Goal: Browse casually

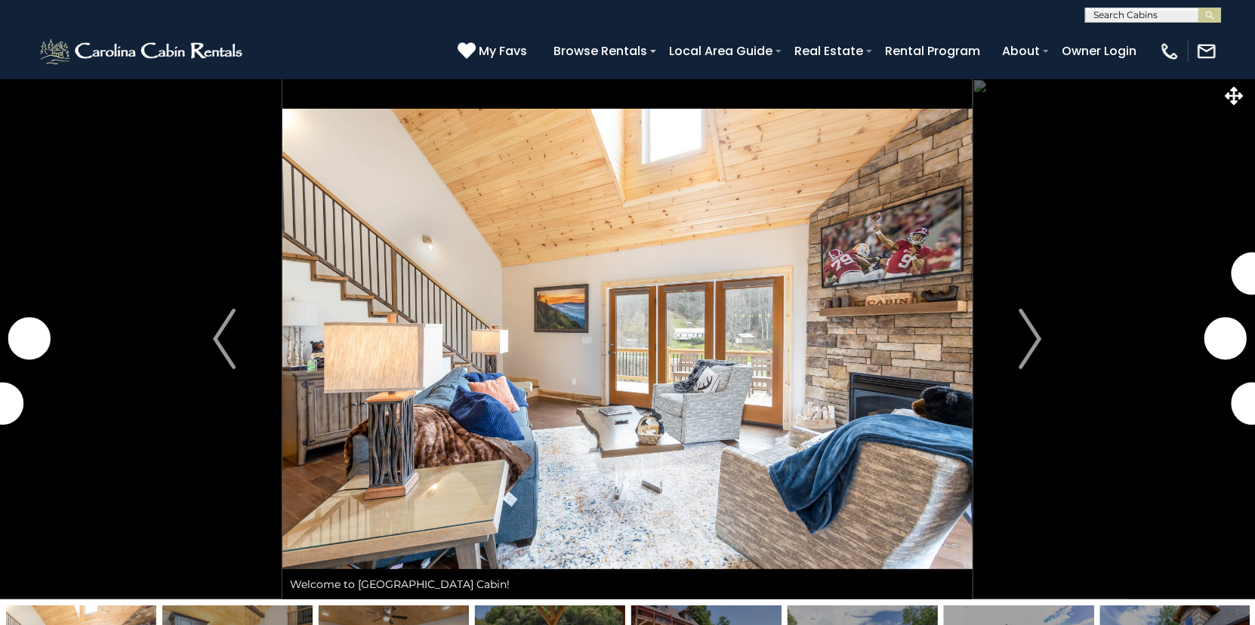
click at [1033, 338] on img "Next" at bounding box center [1030, 339] width 23 height 60
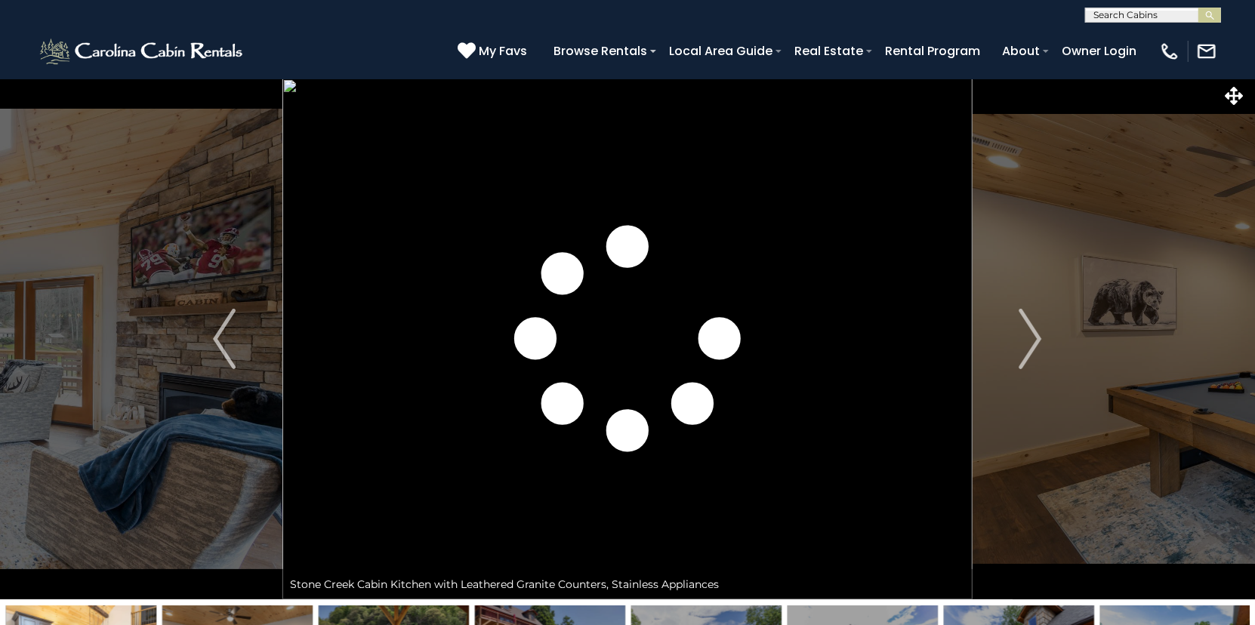
click at [1033, 338] on img "Next" at bounding box center [1030, 339] width 23 height 60
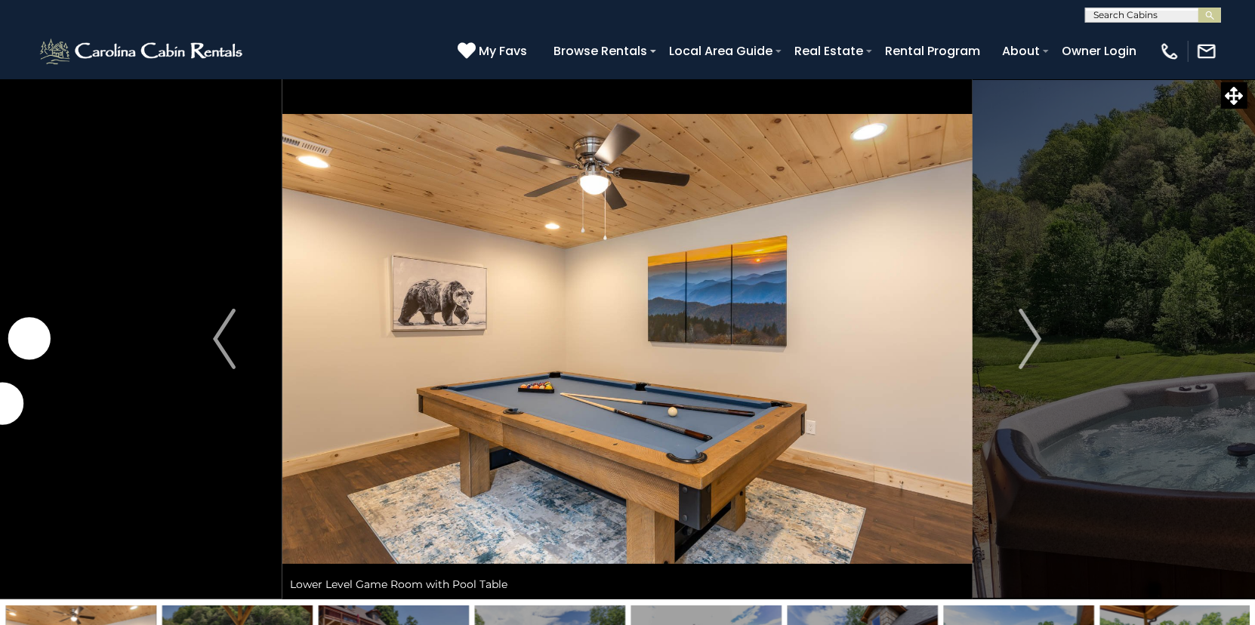
click at [1033, 338] on img "Next" at bounding box center [1030, 339] width 23 height 60
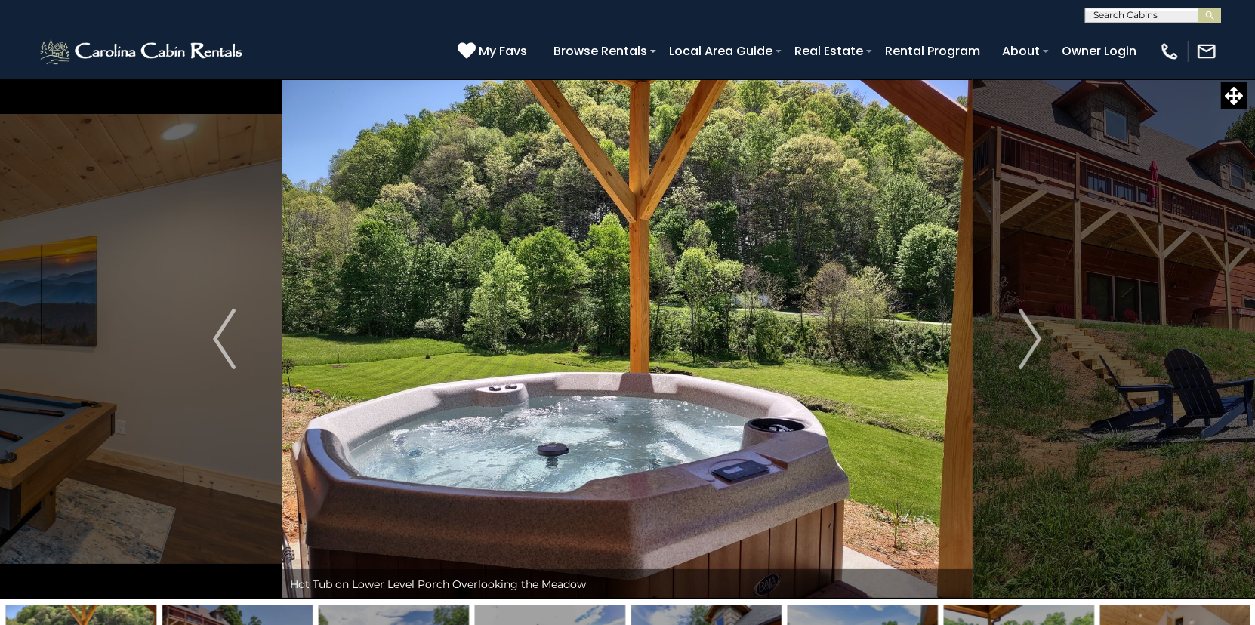
click at [1033, 338] on img "Next" at bounding box center [1030, 339] width 23 height 60
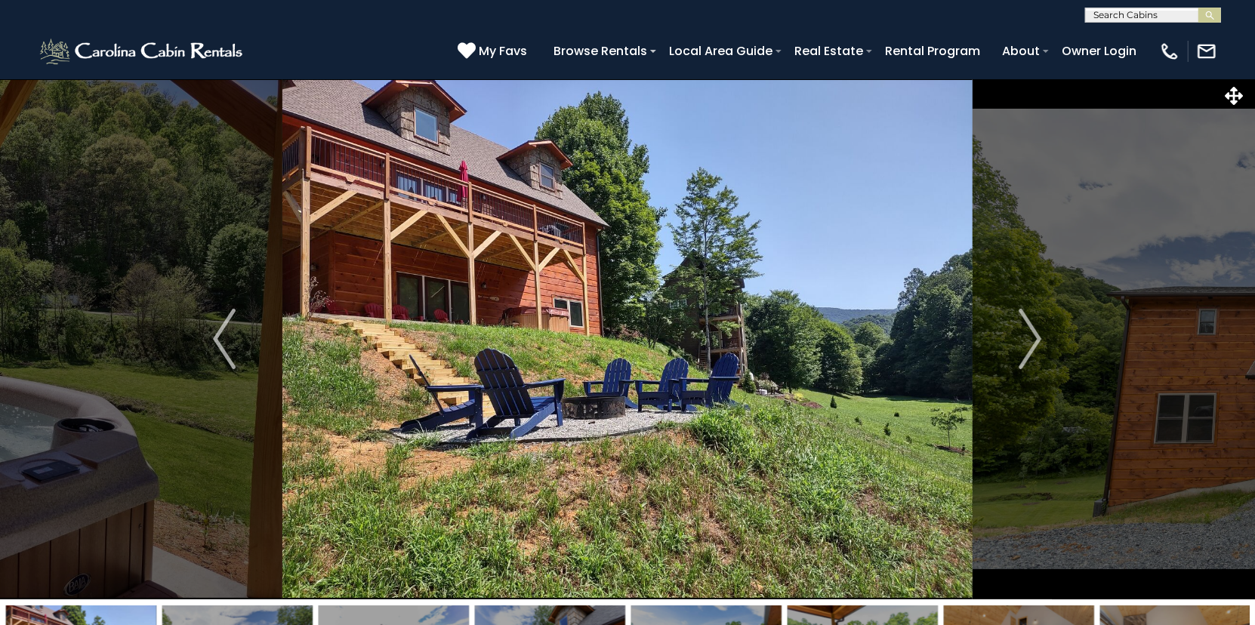
click at [1033, 338] on img "Next" at bounding box center [1030, 339] width 23 height 60
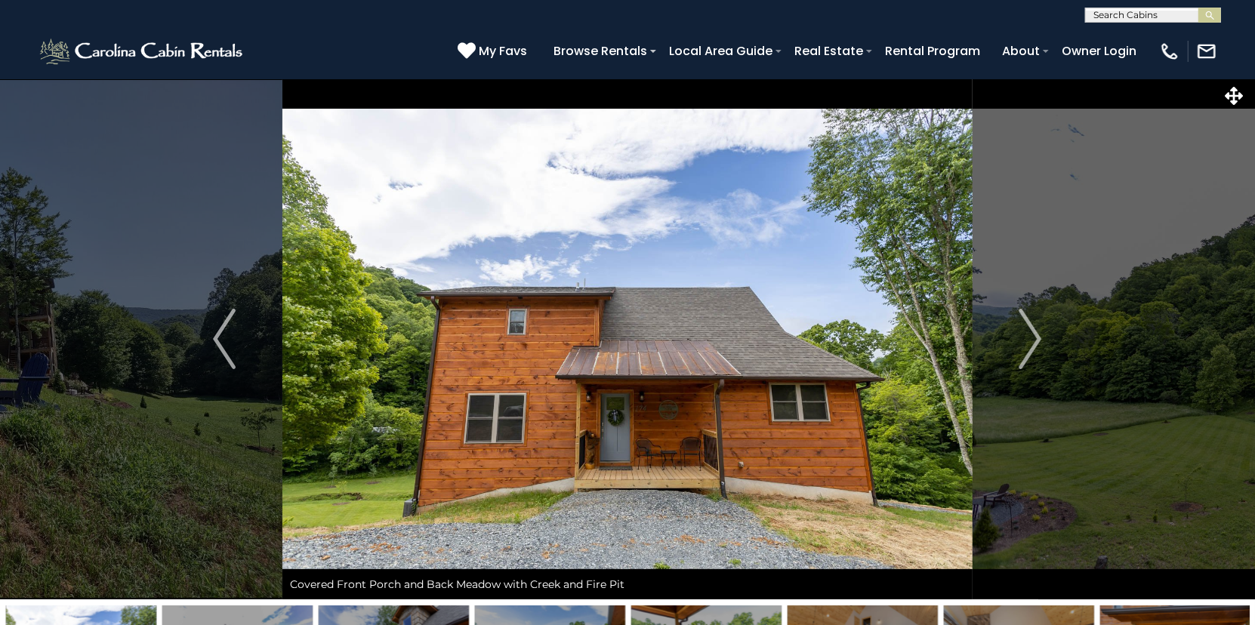
click at [1033, 338] on img "Next" at bounding box center [1030, 339] width 23 height 60
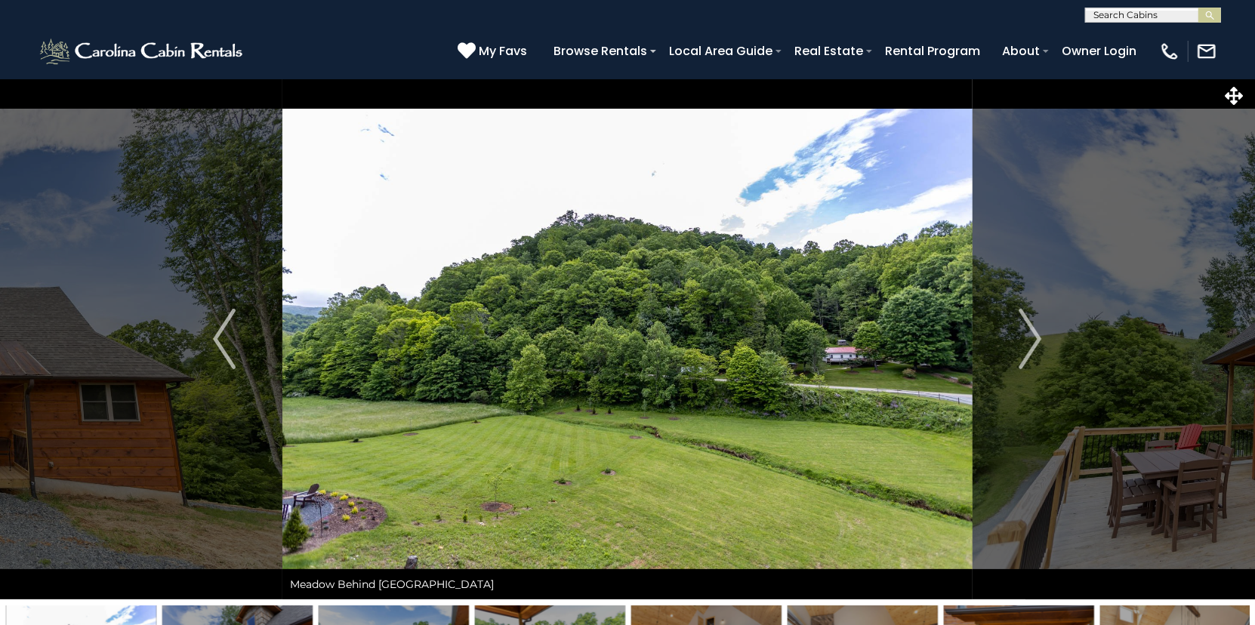
click at [1033, 338] on img "Next" at bounding box center [1030, 339] width 23 height 60
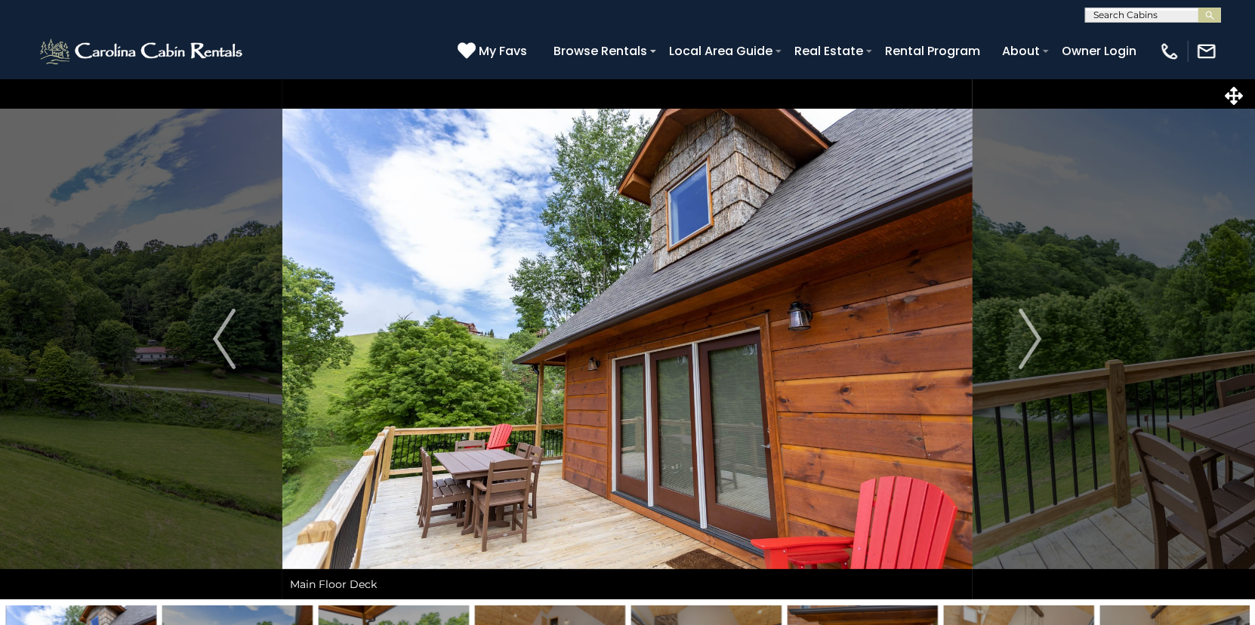
click at [1033, 338] on img "Next" at bounding box center [1030, 339] width 23 height 60
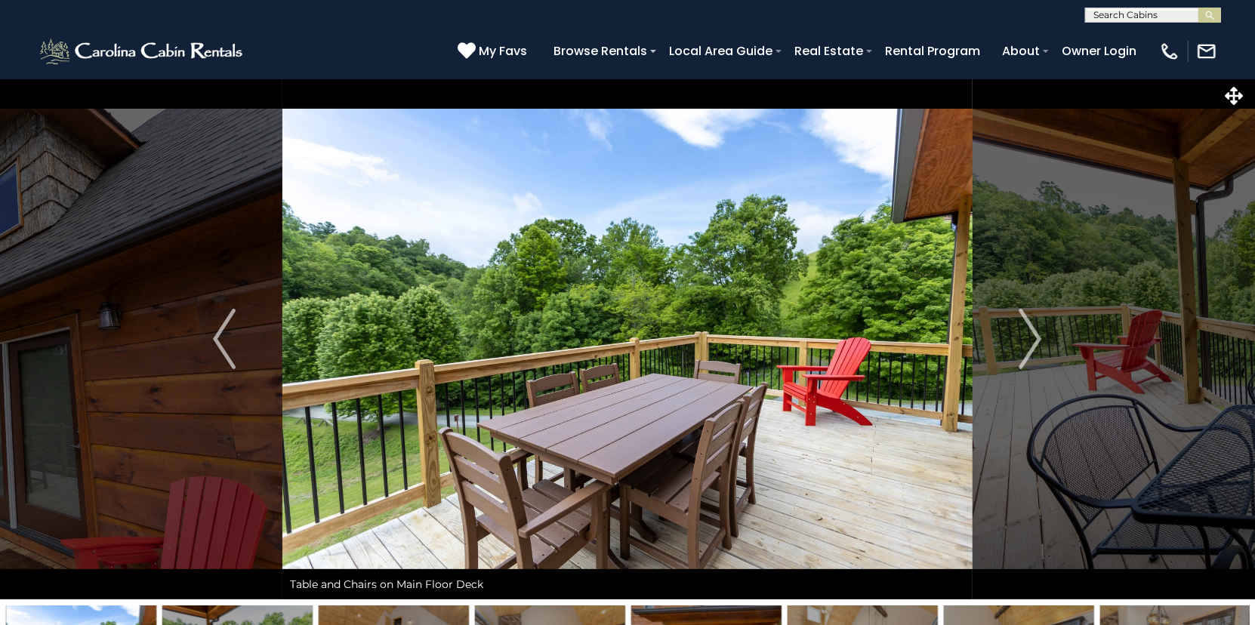
click at [1033, 338] on img "Next" at bounding box center [1030, 339] width 23 height 60
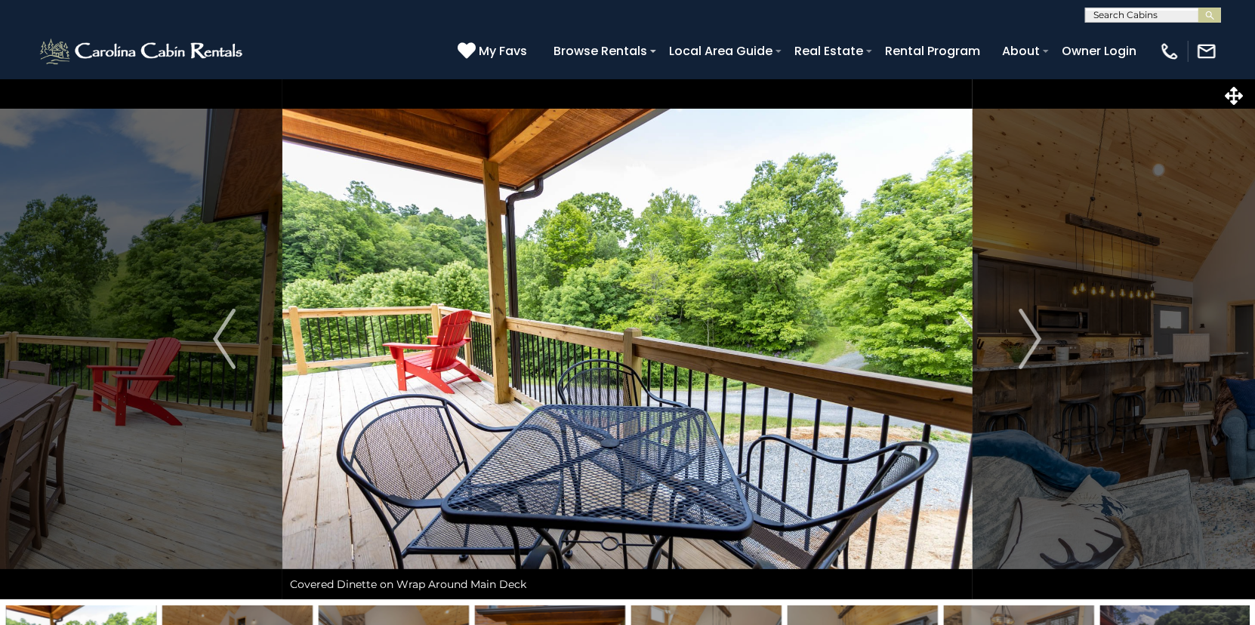
click at [1033, 338] on img "Next" at bounding box center [1030, 339] width 23 height 60
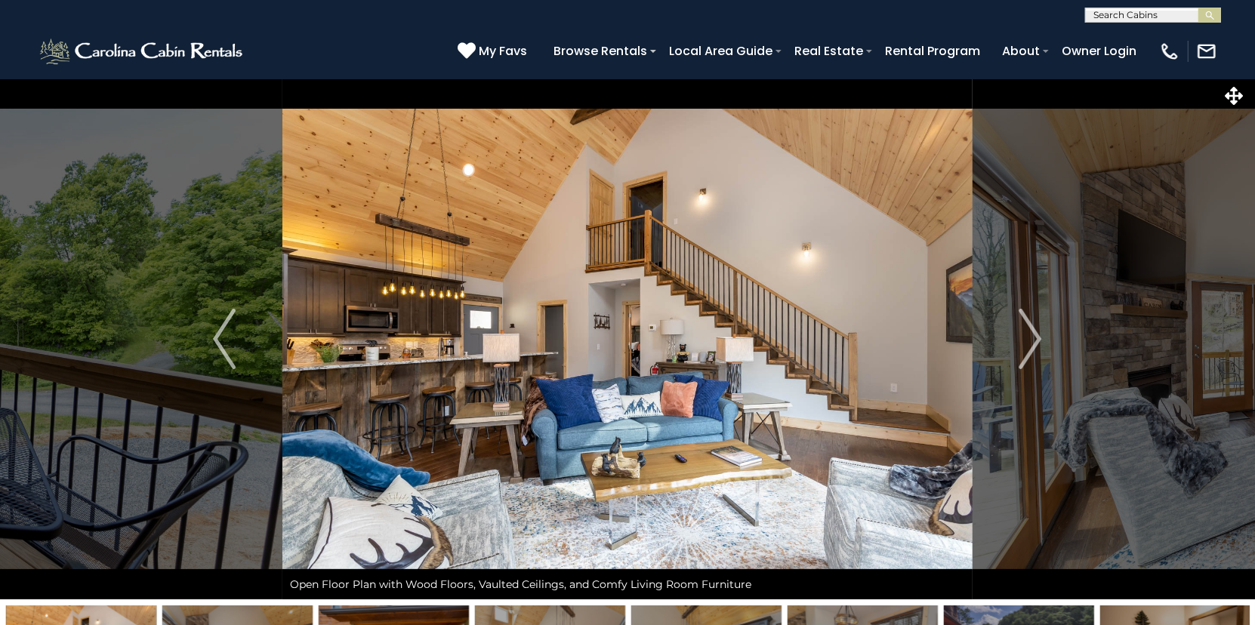
click at [1033, 338] on img "Next" at bounding box center [1030, 339] width 23 height 60
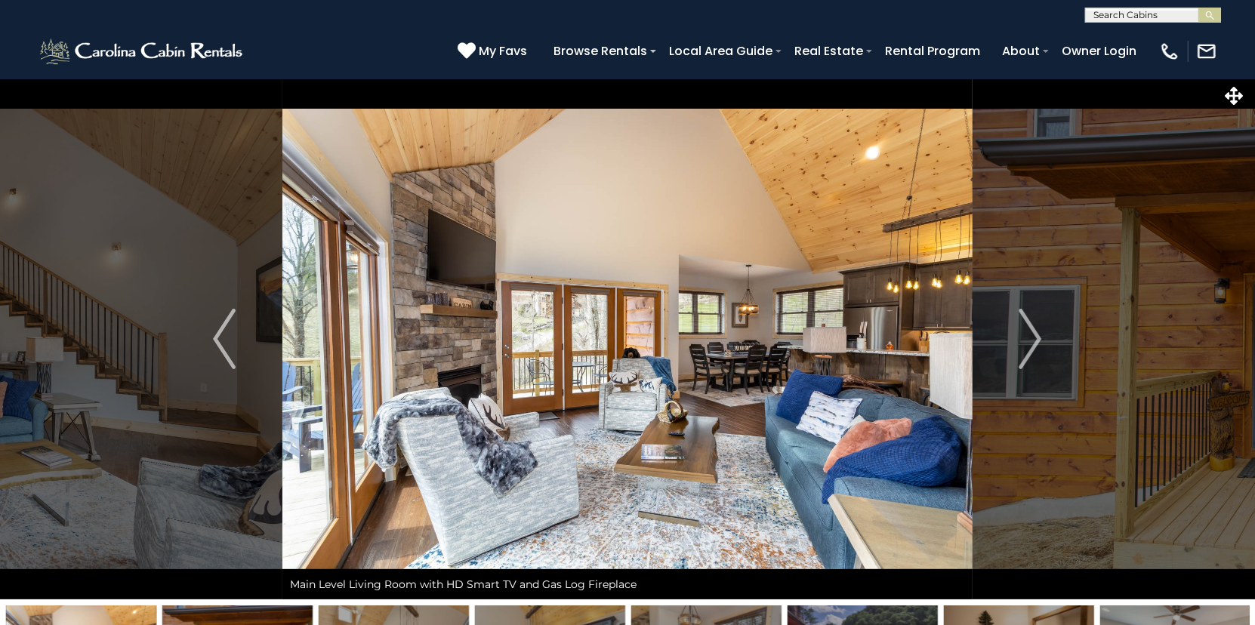
click at [1033, 338] on img "Next" at bounding box center [1030, 339] width 23 height 60
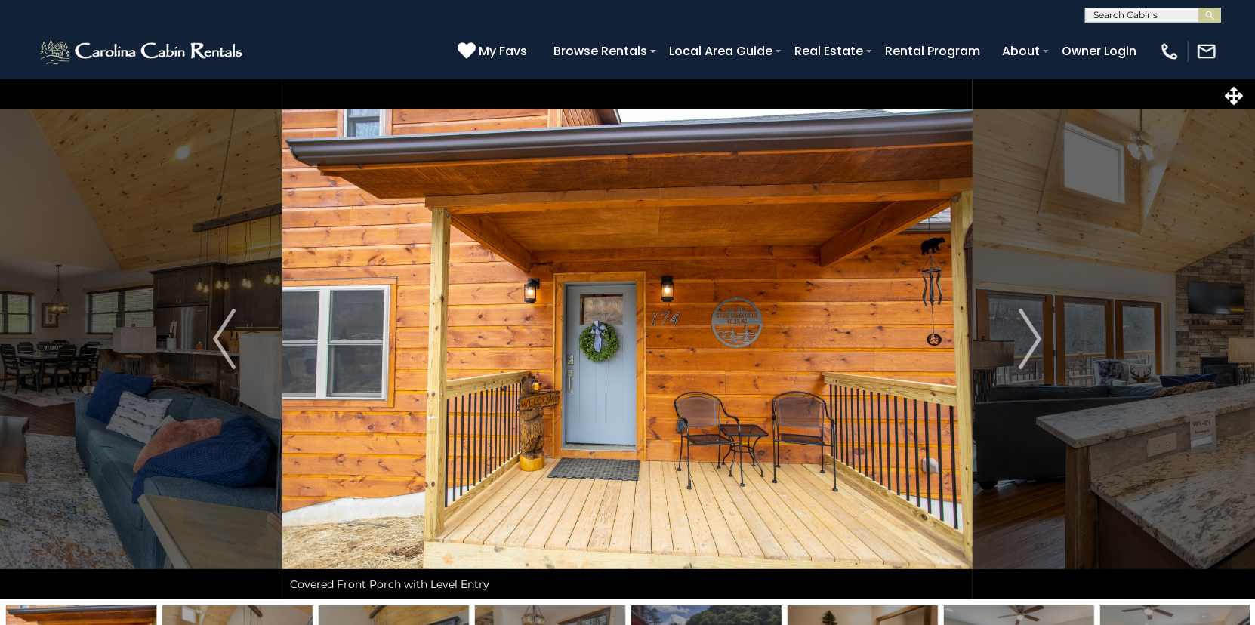
click at [1033, 338] on img "Next" at bounding box center [1030, 339] width 23 height 60
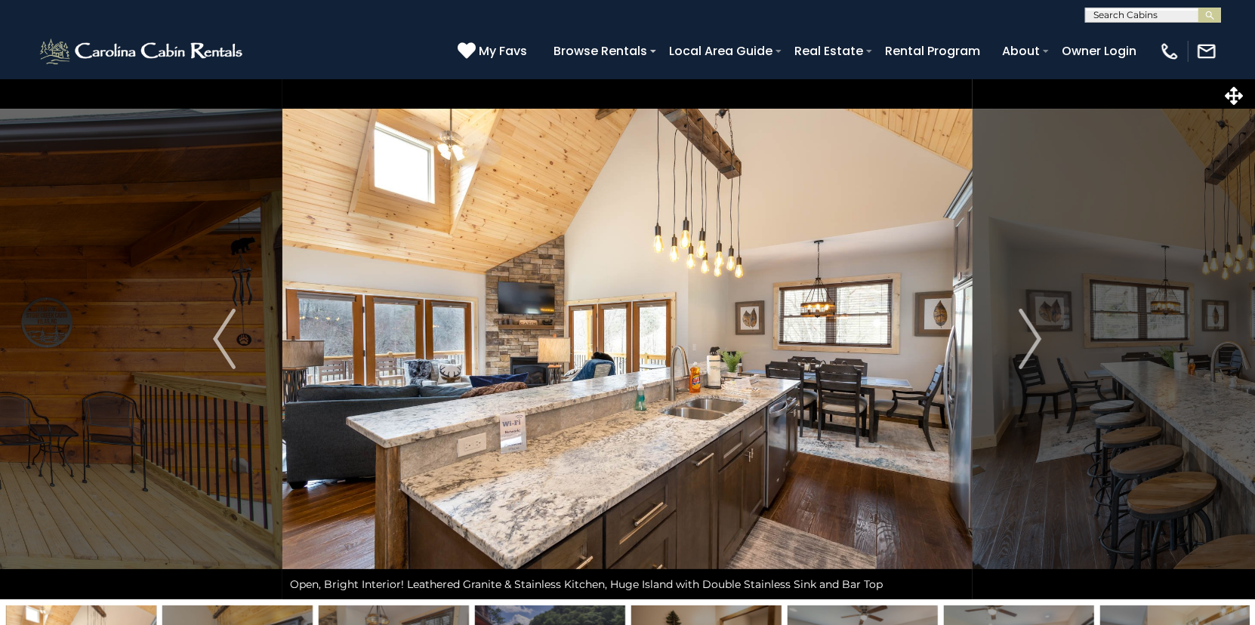
click at [1033, 338] on img "Next" at bounding box center [1030, 339] width 23 height 60
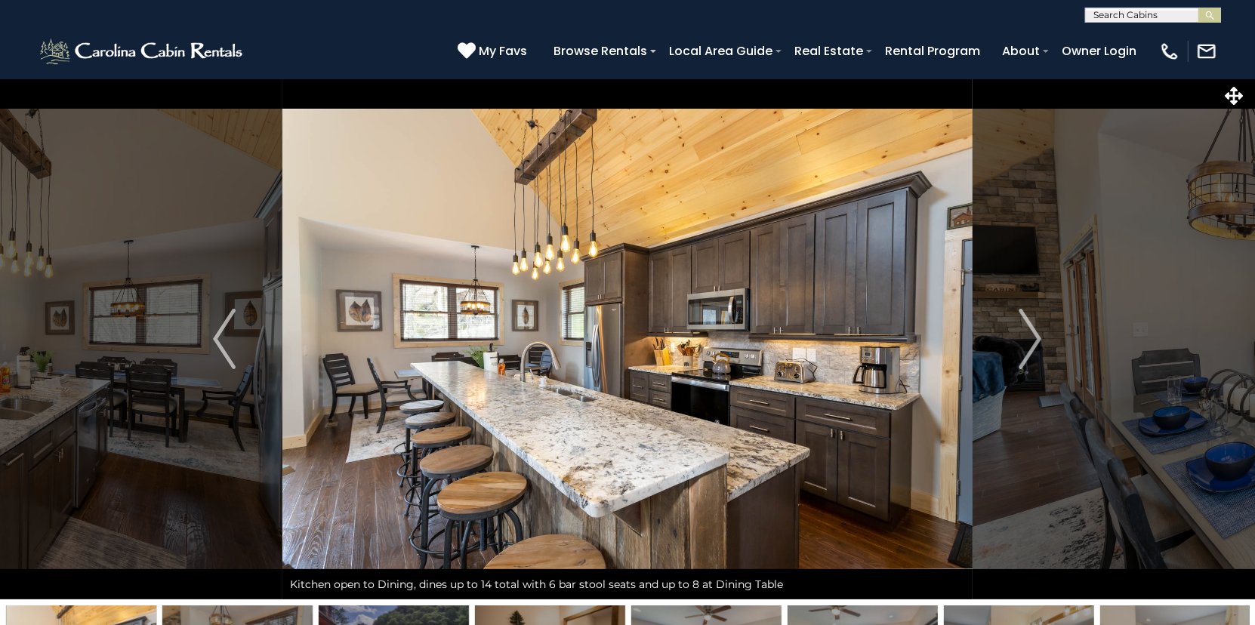
click at [1033, 338] on img "Next" at bounding box center [1030, 339] width 23 height 60
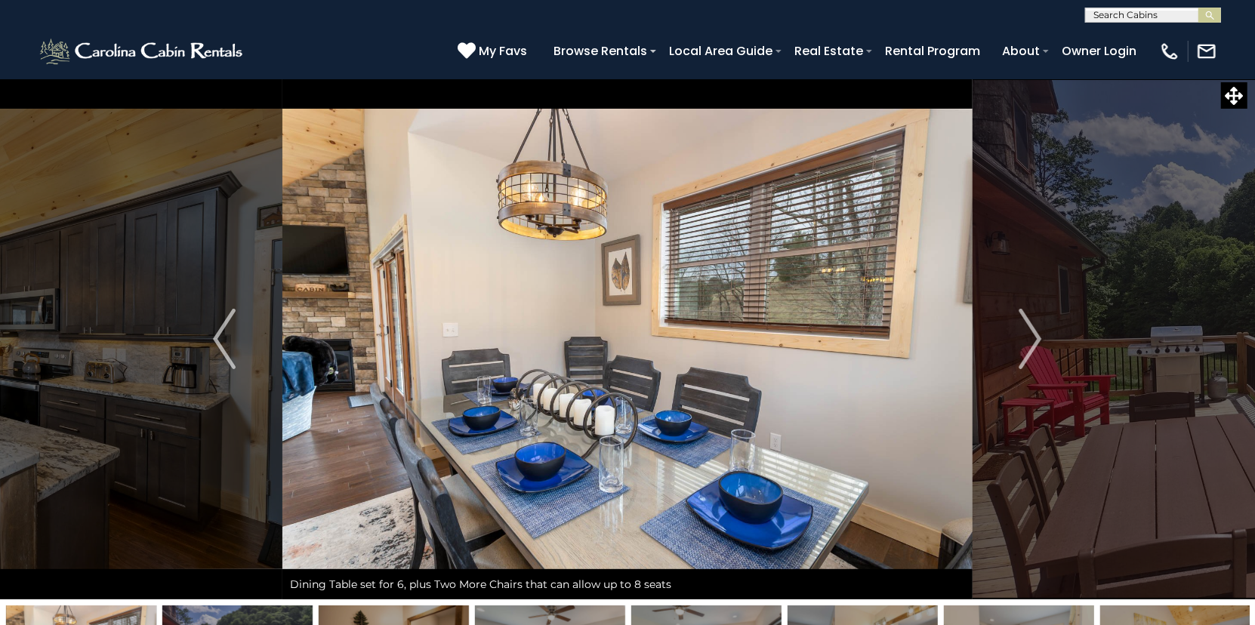
click at [1033, 338] on img "Next" at bounding box center [1030, 339] width 23 height 60
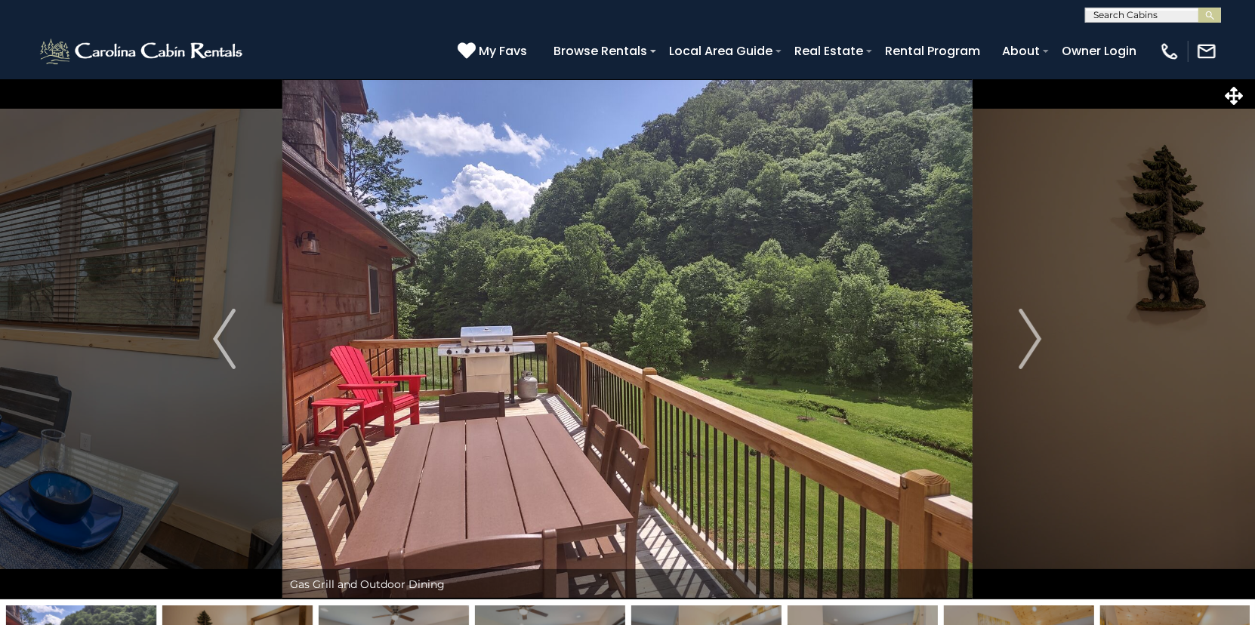
click at [1033, 338] on img "Next" at bounding box center [1030, 339] width 23 height 60
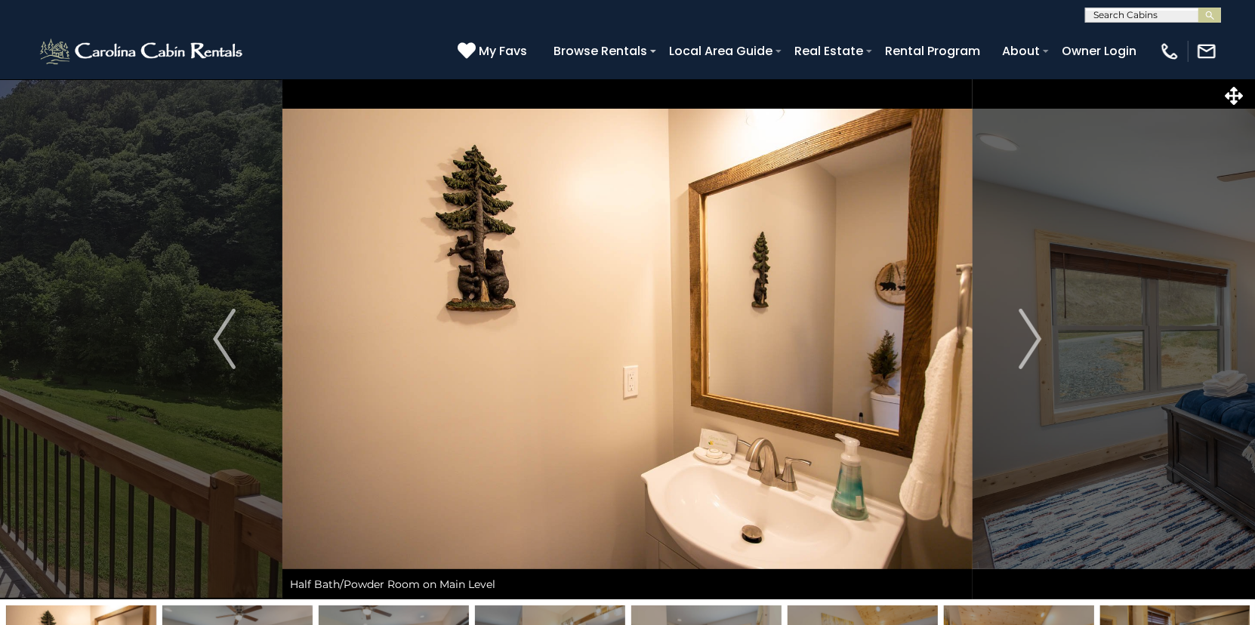
click at [1033, 338] on img "Next" at bounding box center [1030, 339] width 23 height 60
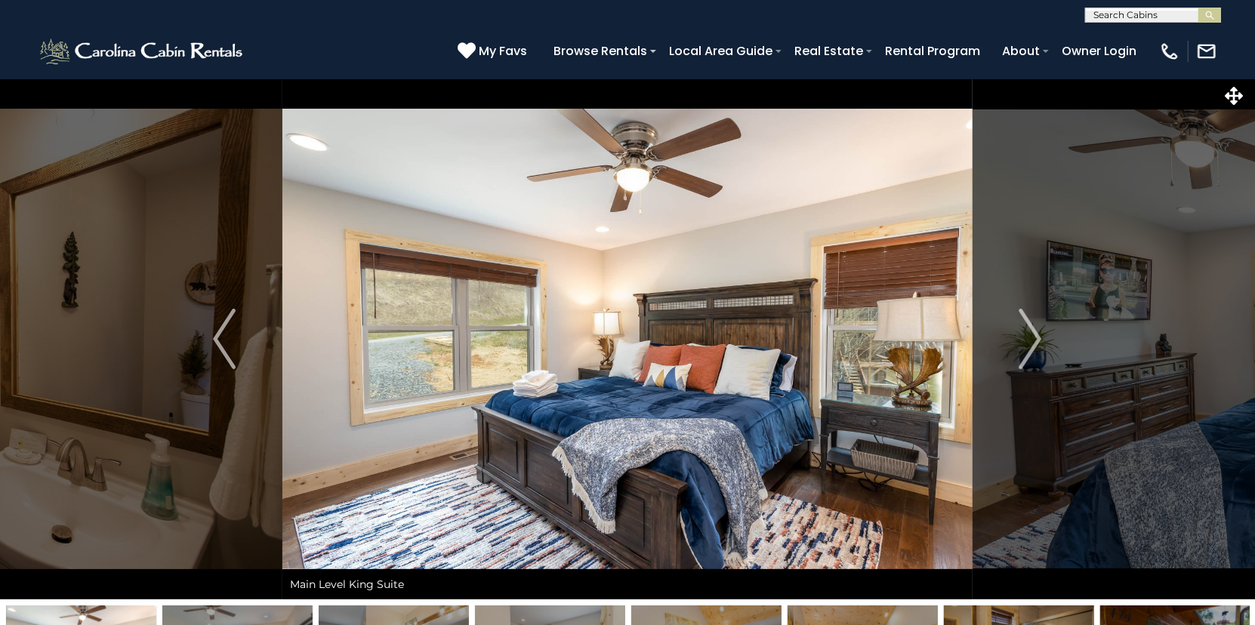
click at [1033, 338] on img "Next" at bounding box center [1030, 339] width 23 height 60
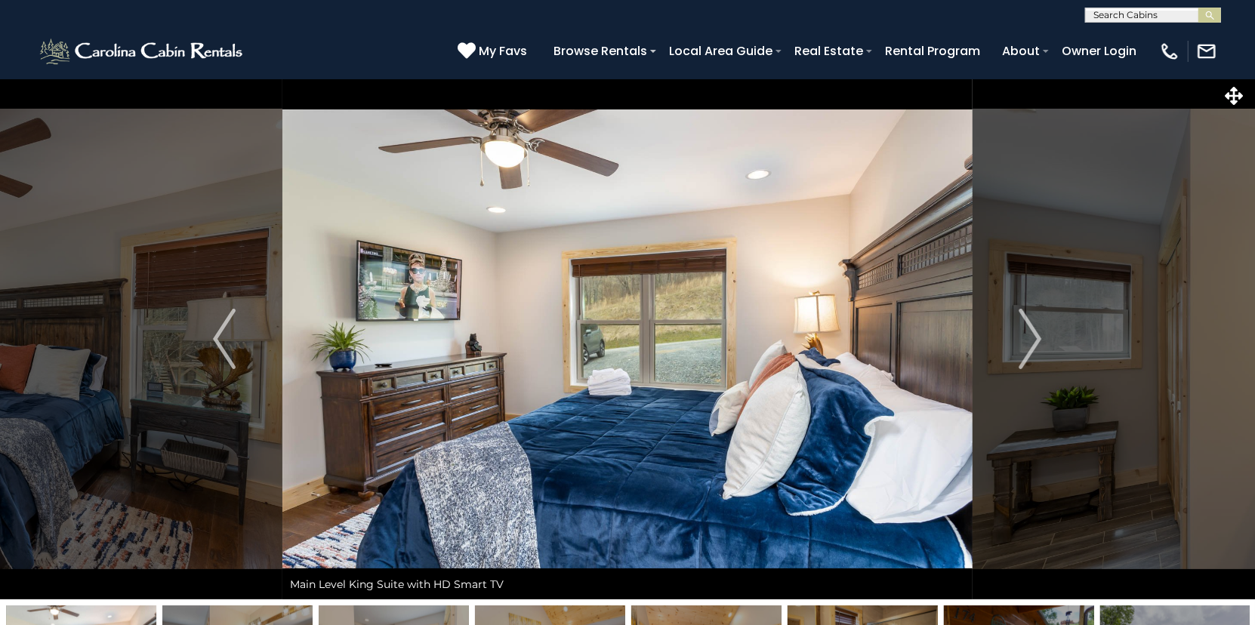
click at [1033, 338] on img "Next" at bounding box center [1030, 339] width 23 height 60
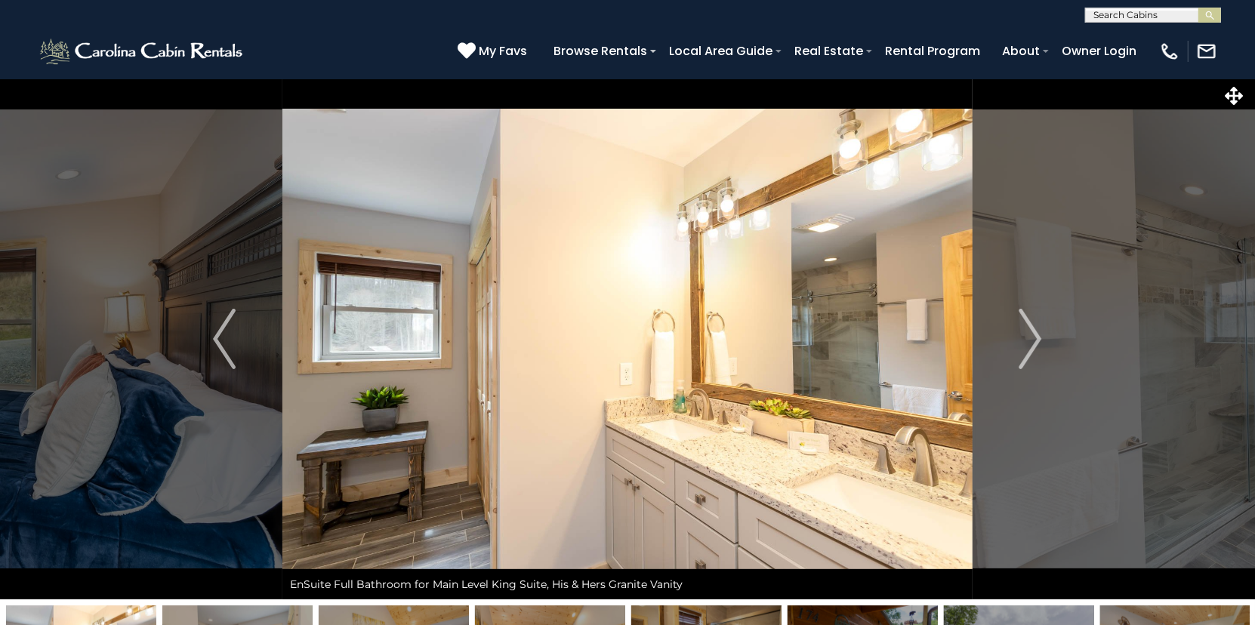
click at [1033, 338] on img "Next" at bounding box center [1030, 339] width 23 height 60
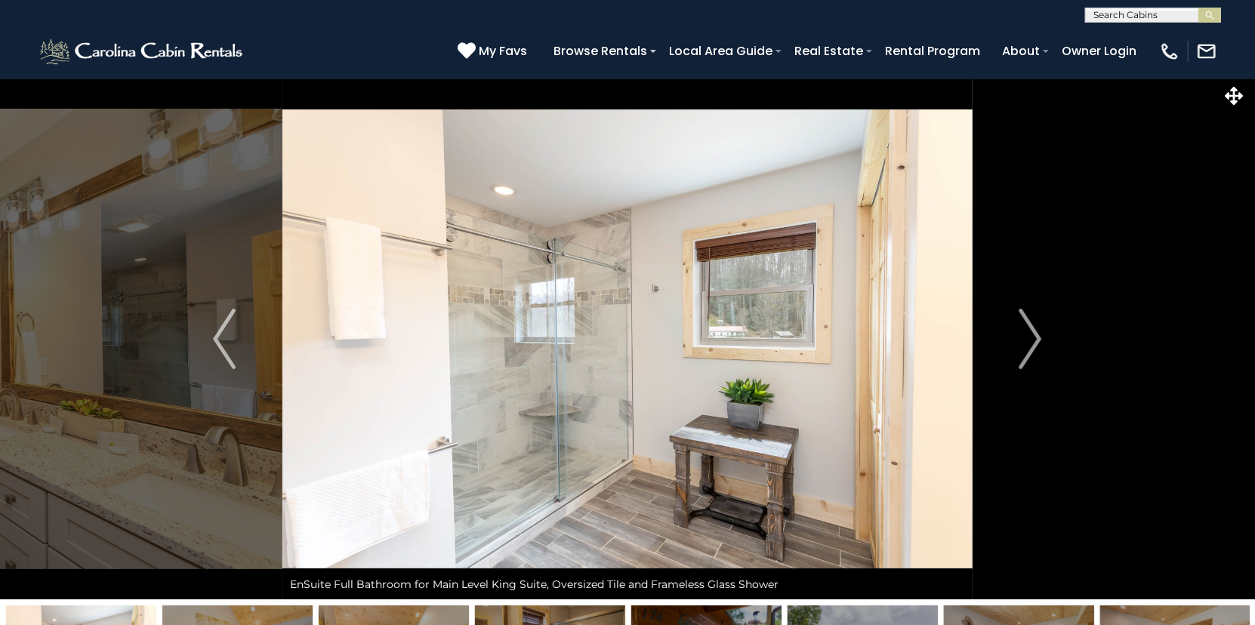
click at [1033, 338] on img "Next" at bounding box center [1030, 339] width 23 height 60
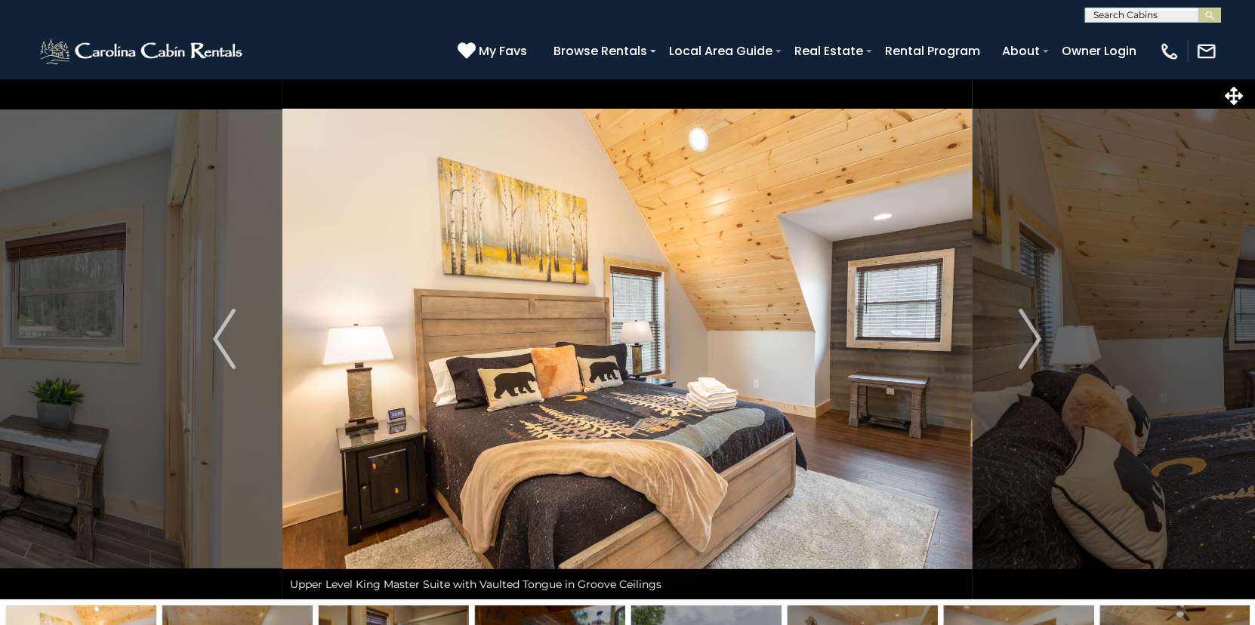
click at [1033, 338] on img "Next" at bounding box center [1030, 339] width 23 height 60
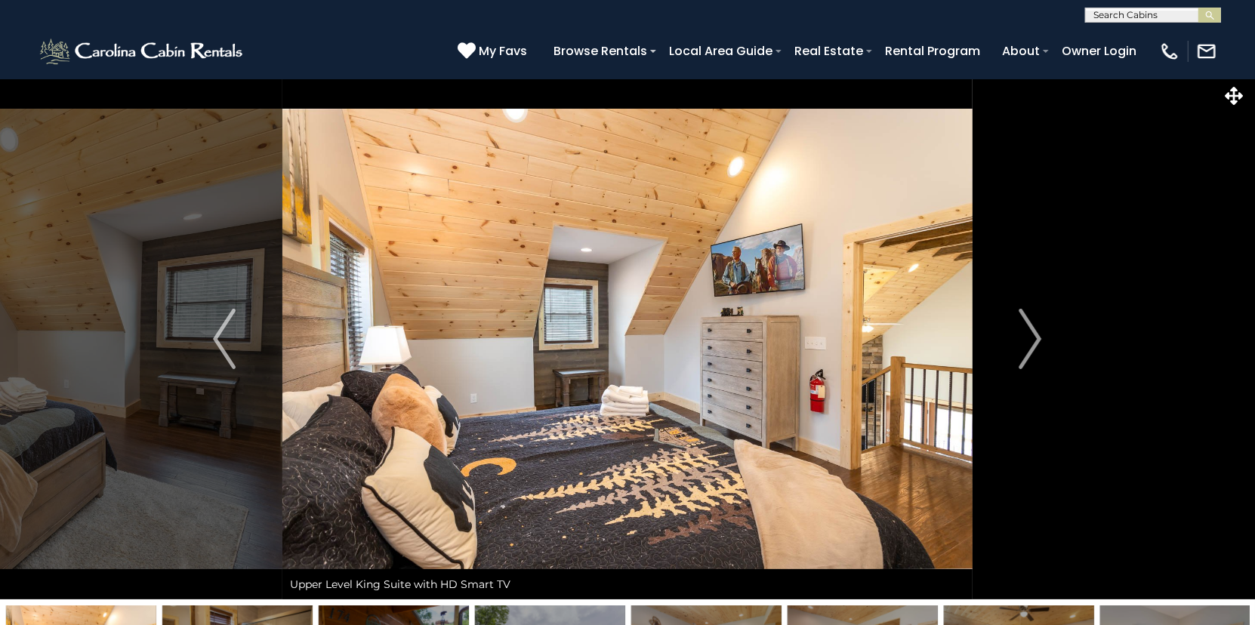
click at [1033, 338] on img "Next" at bounding box center [1030, 339] width 23 height 60
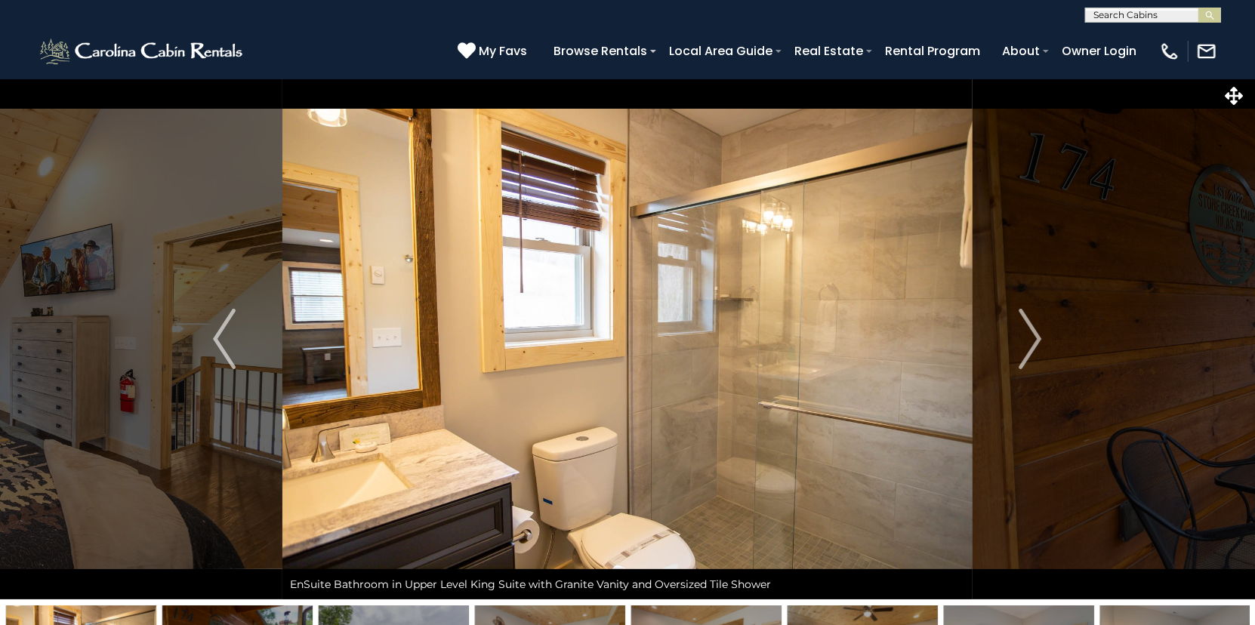
click at [1033, 338] on img "Next" at bounding box center [1030, 339] width 23 height 60
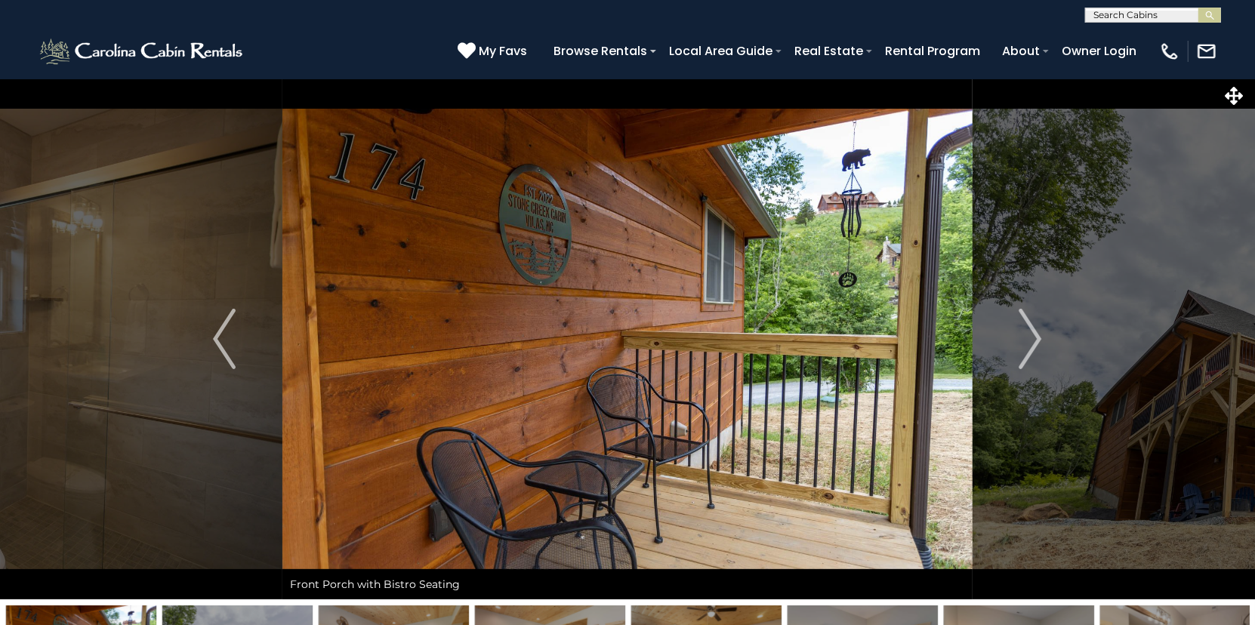
click at [1033, 338] on img "Next" at bounding box center [1030, 339] width 23 height 60
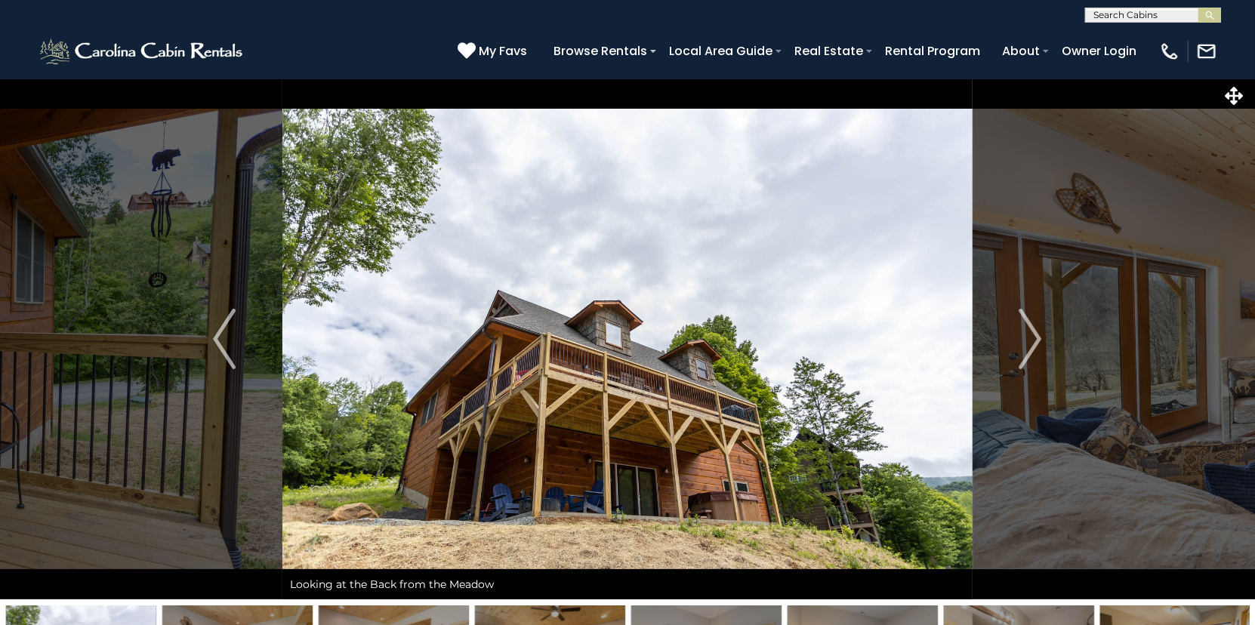
click at [1033, 338] on img "Next" at bounding box center [1030, 339] width 23 height 60
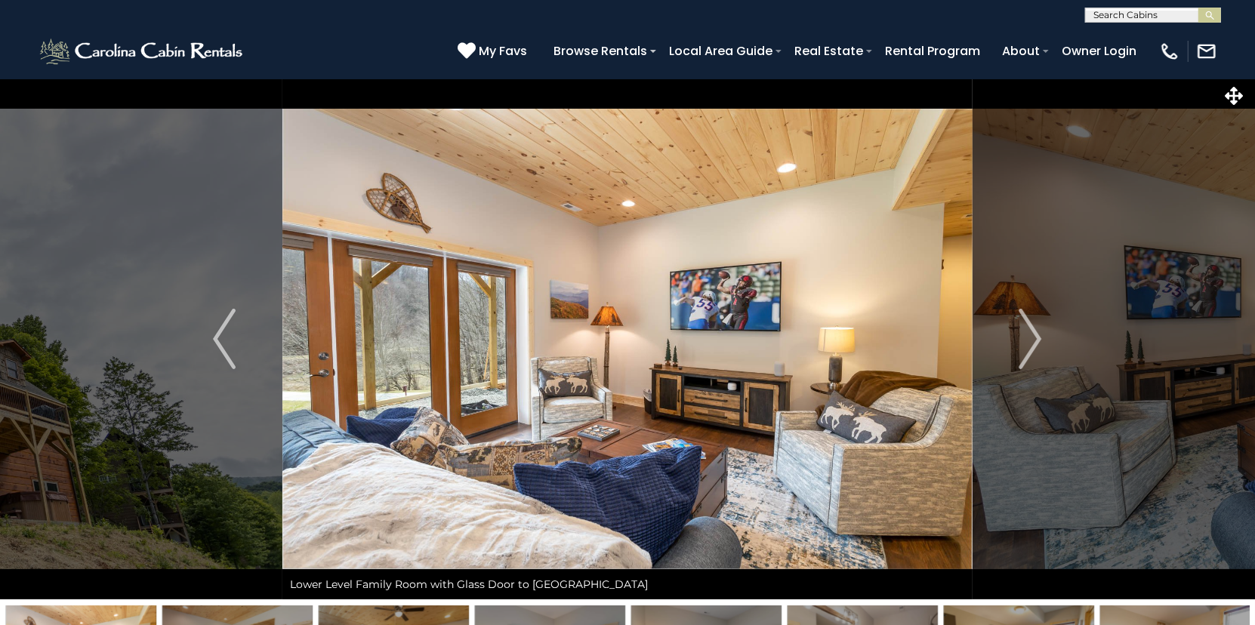
click at [1033, 338] on img "Next" at bounding box center [1030, 339] width 23 height 60
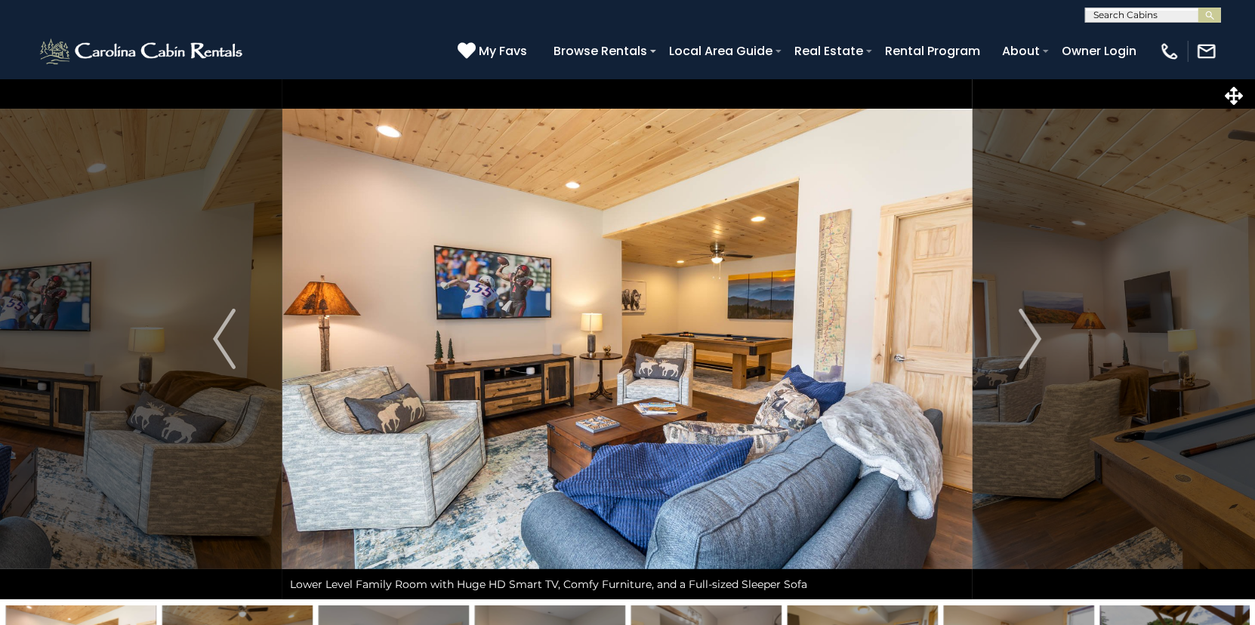
click at [1033, 338] on img "Next" at bounding box center [1030, 339] width 23 height 60
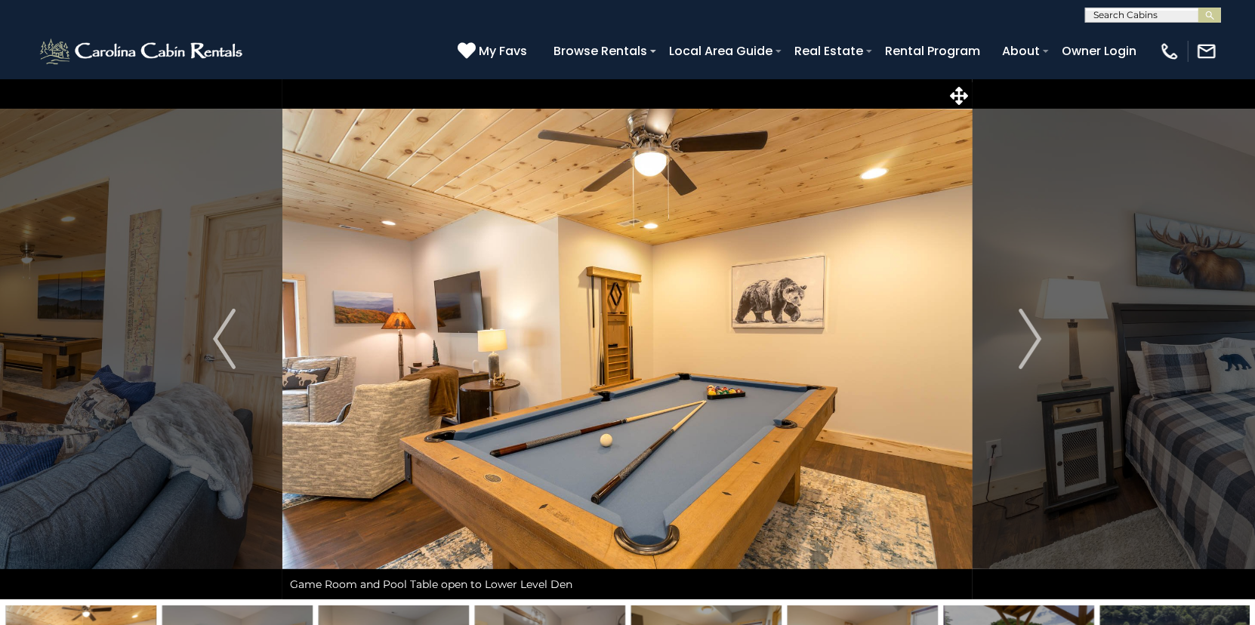
click at [1033, 338] on img "Next" at bounding box center [1030, 339] width 23 height 60
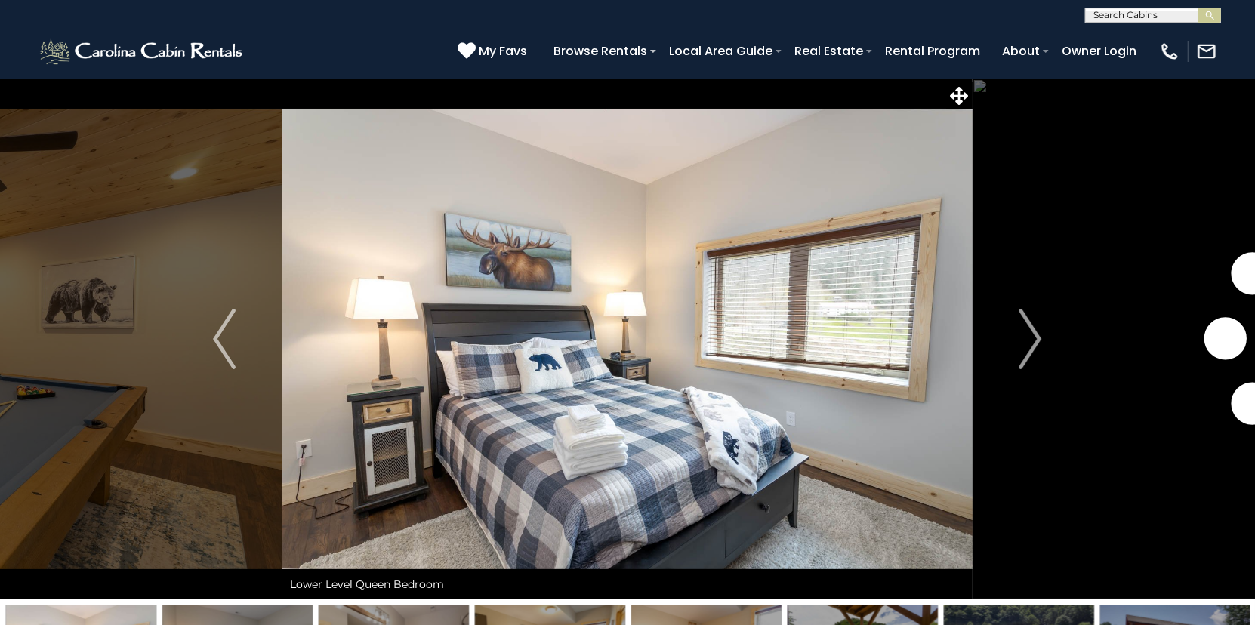
click at [1033, 338] on img "Next" at bounding box center [1030, 339] width 23 height 60
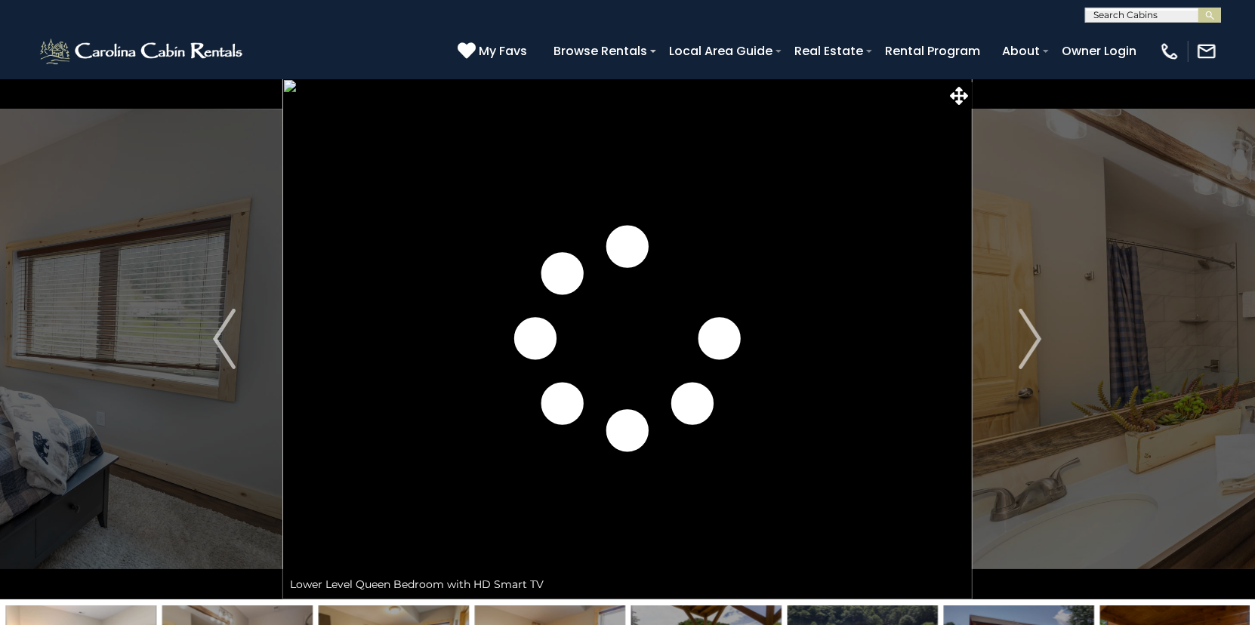
click at [1033, 338] on img "Next" at bounding box center [1030, 339] width 23 height 60
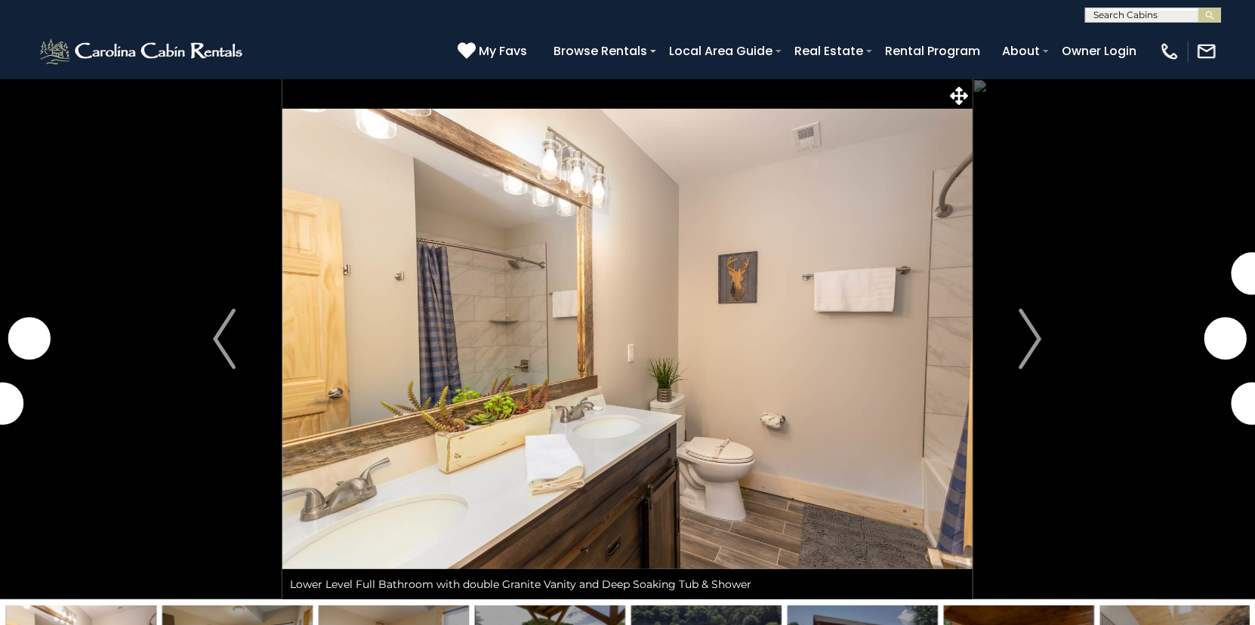
click at [1033, 338] on img "Next" at bounding box center [1030, 339] width 23 height 60
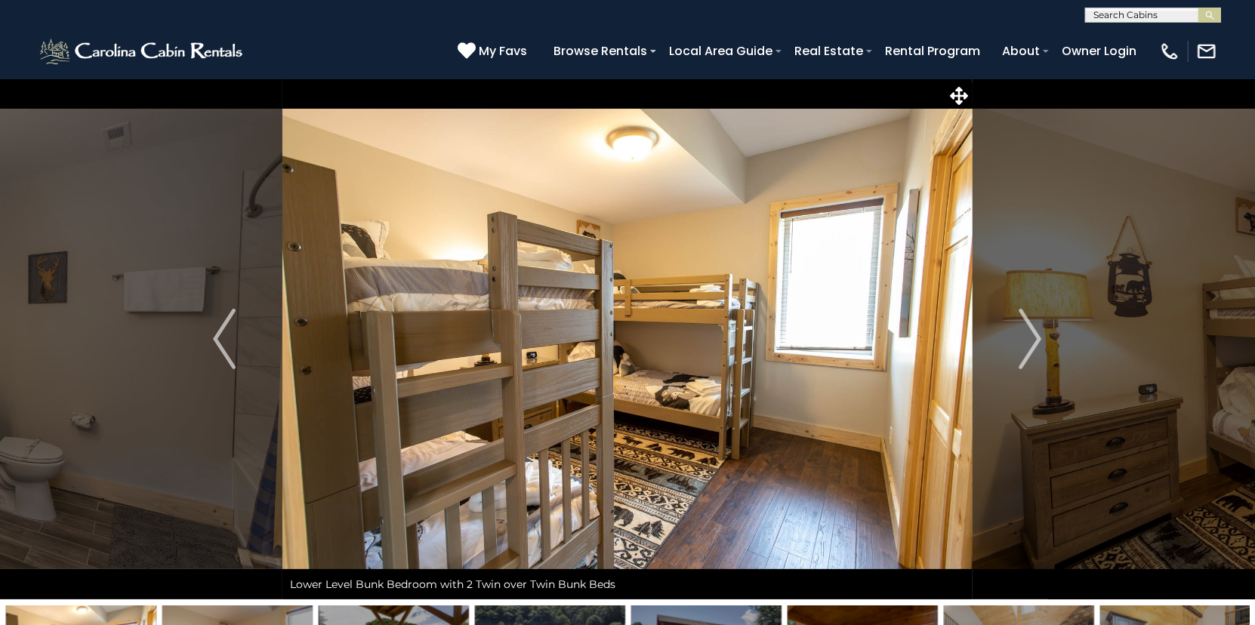
click at [1033, 338] on img "Next" at bounding box center [1030, 339] width 23 height 60
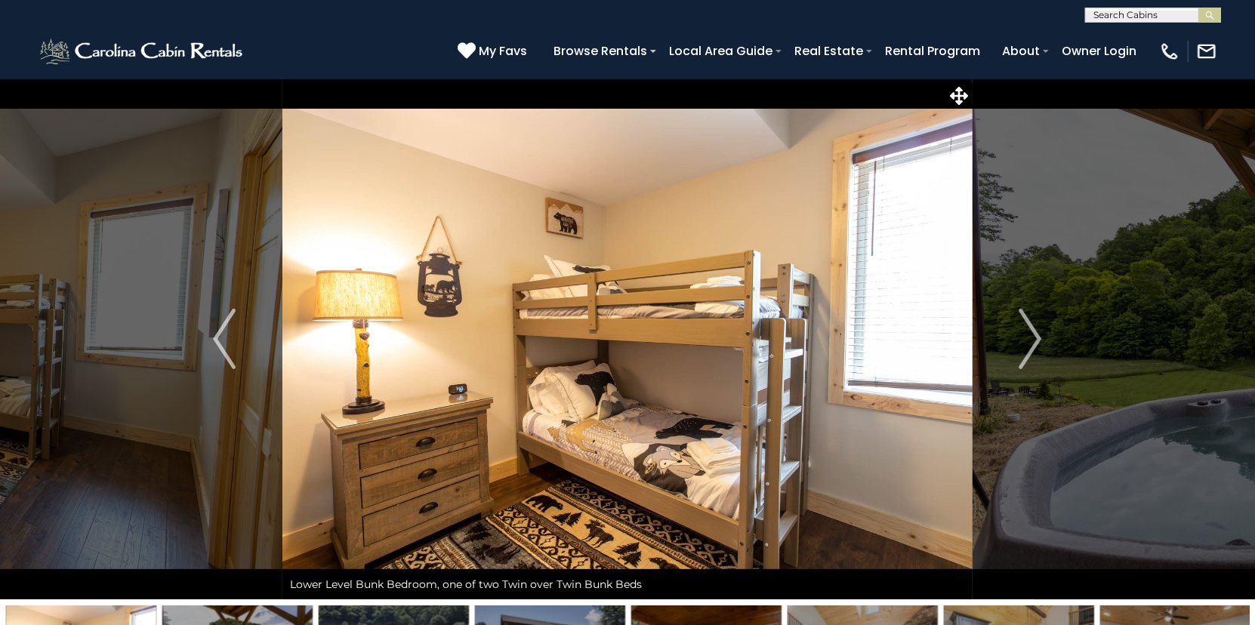
click at [1033, 338] on img "Next" at bounding box center [1030, 339] width 23 height 60
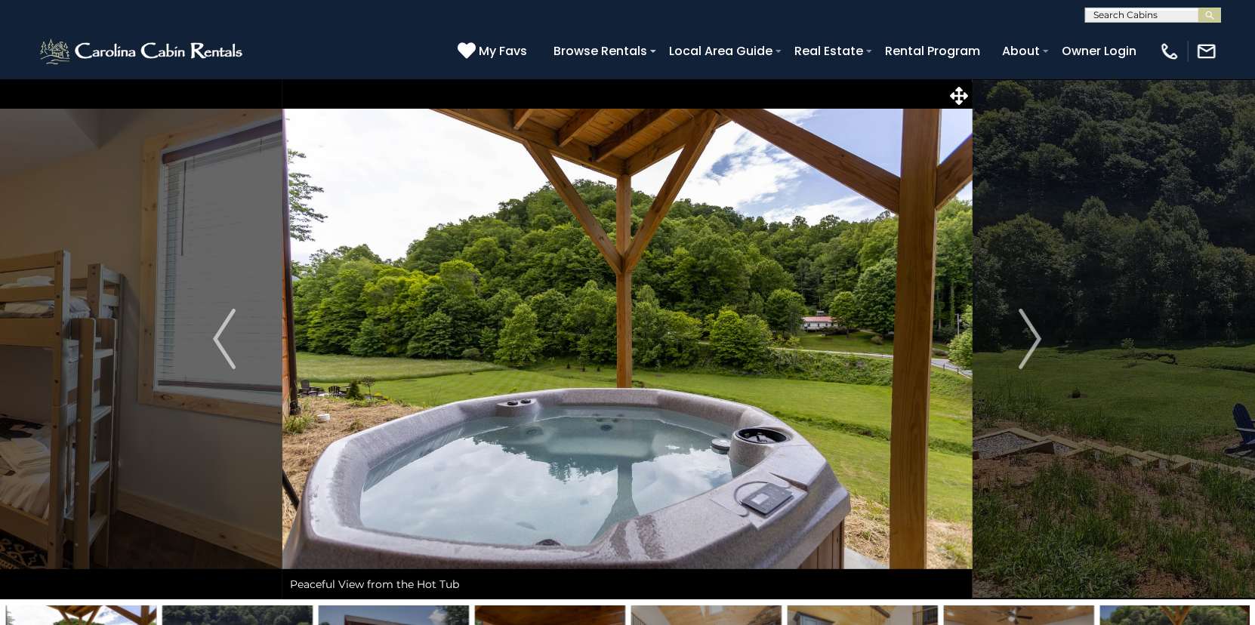
click at [1033, 338] on img "Next" at bounding box center [1030, 339] width 23 height 60
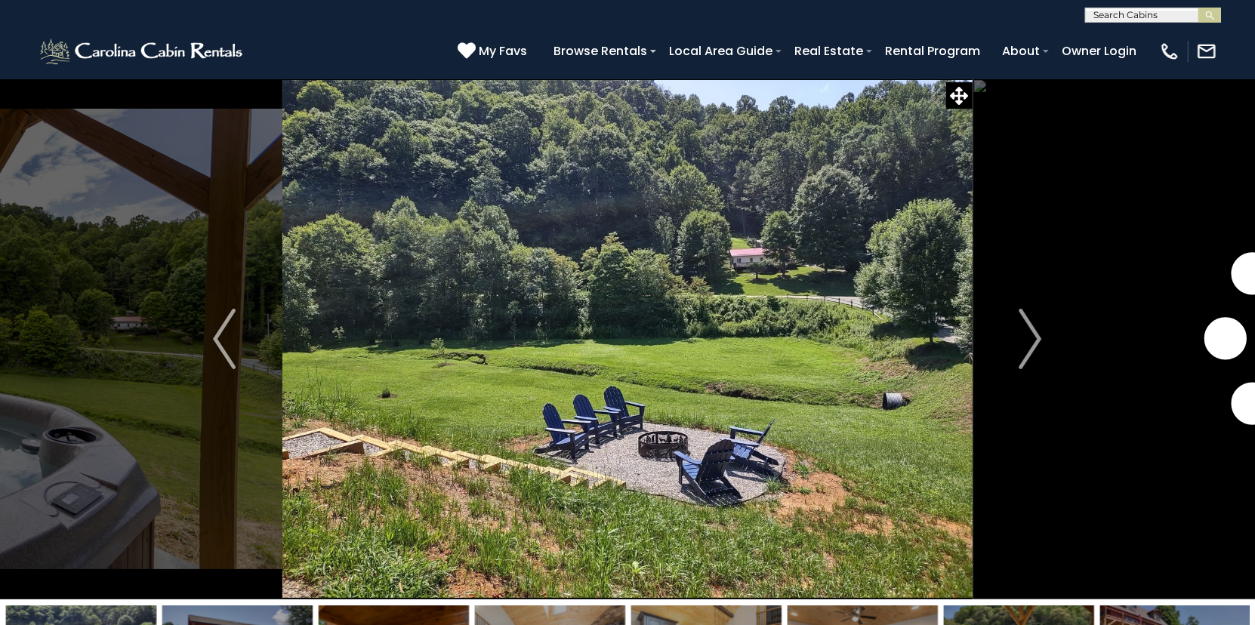
click at [1033, 338] on img "Next" at bounding box center [1030, 339] width 23 height 60
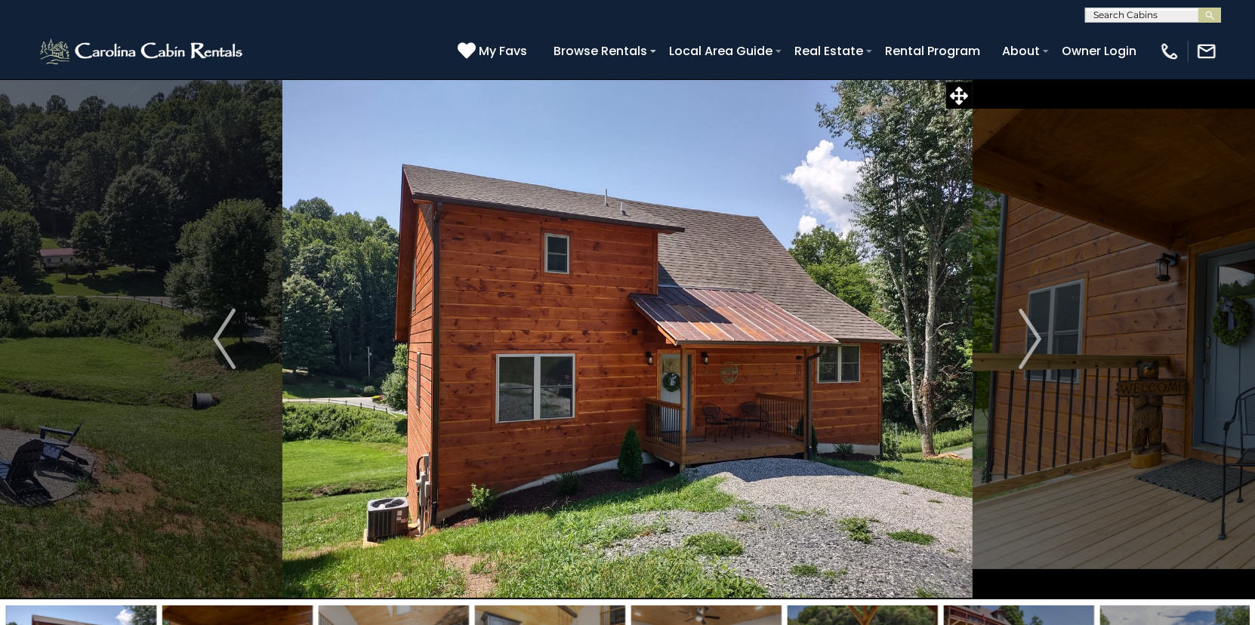
click at [1033, 338] on img "Next" at bounding box center [1030, 339] width 23 height 60
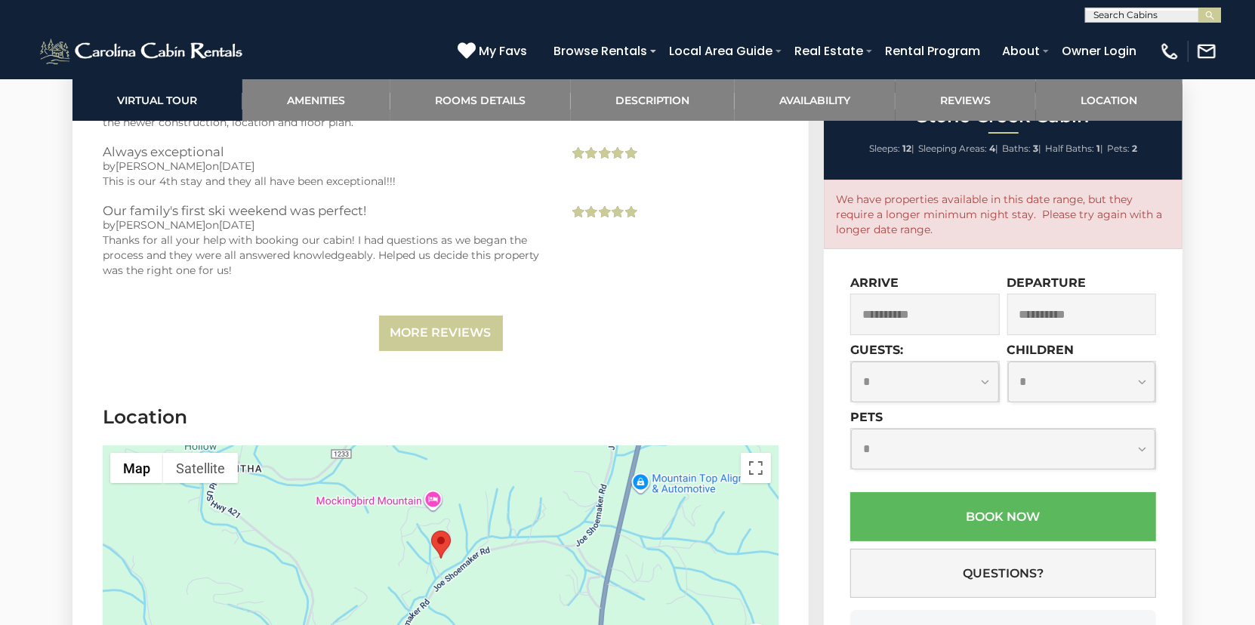
scroll to position [4380, 0]
